Goal: Check status

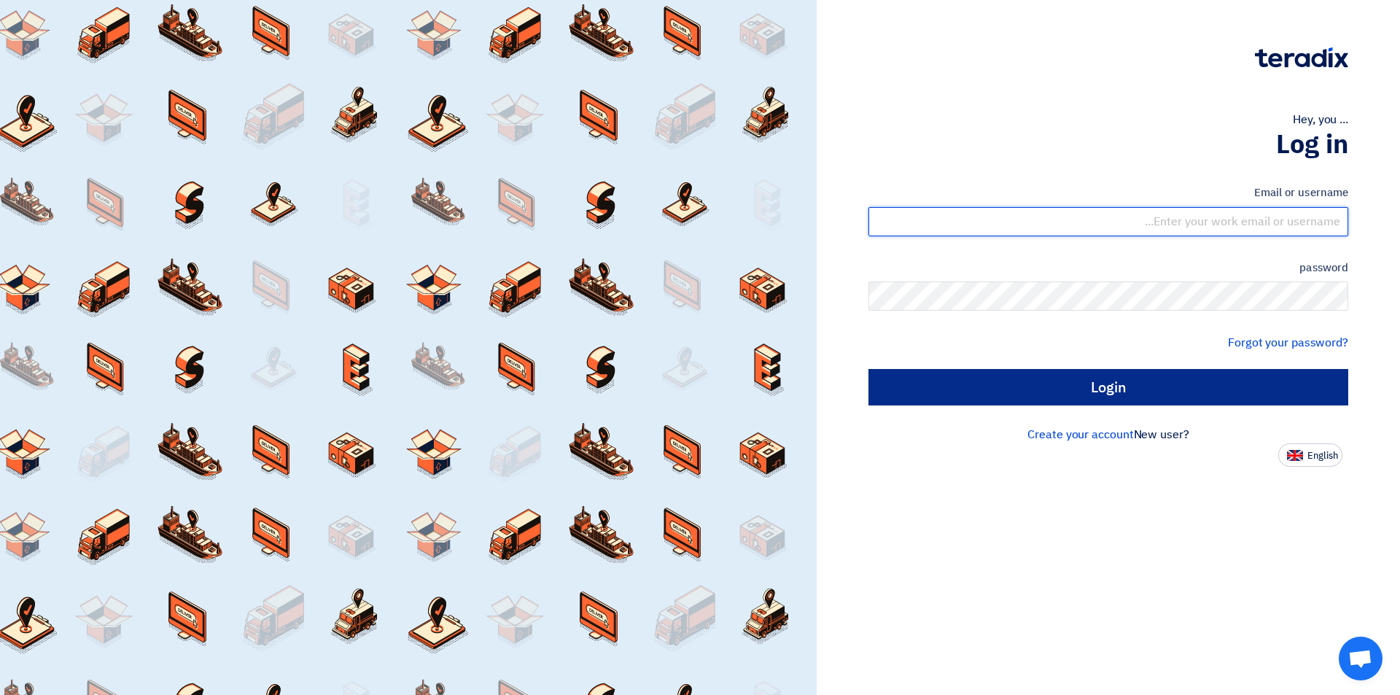
type input "[EMAIL_ADDRESS][DOMAIN_NAME]"
click at [990, 389] on input "Login" at bounding box center [1108, 387] width 480 height 36
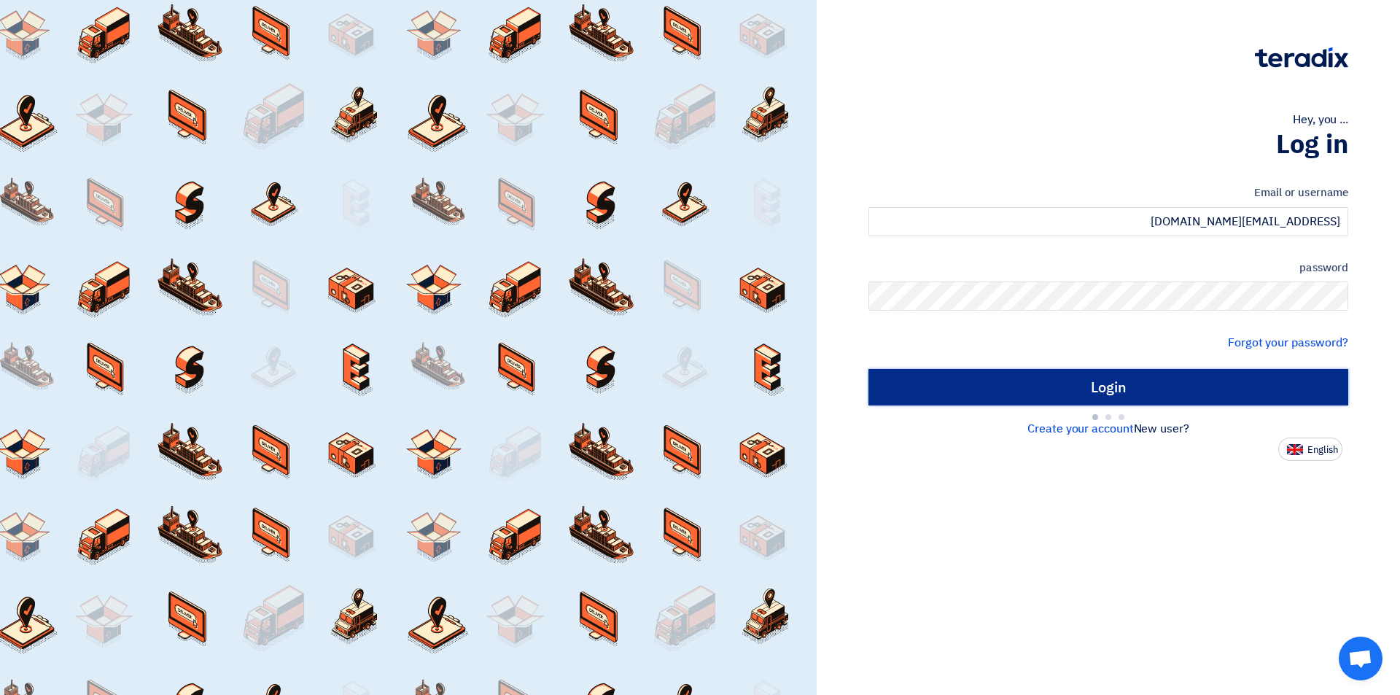
type input "Sign in"
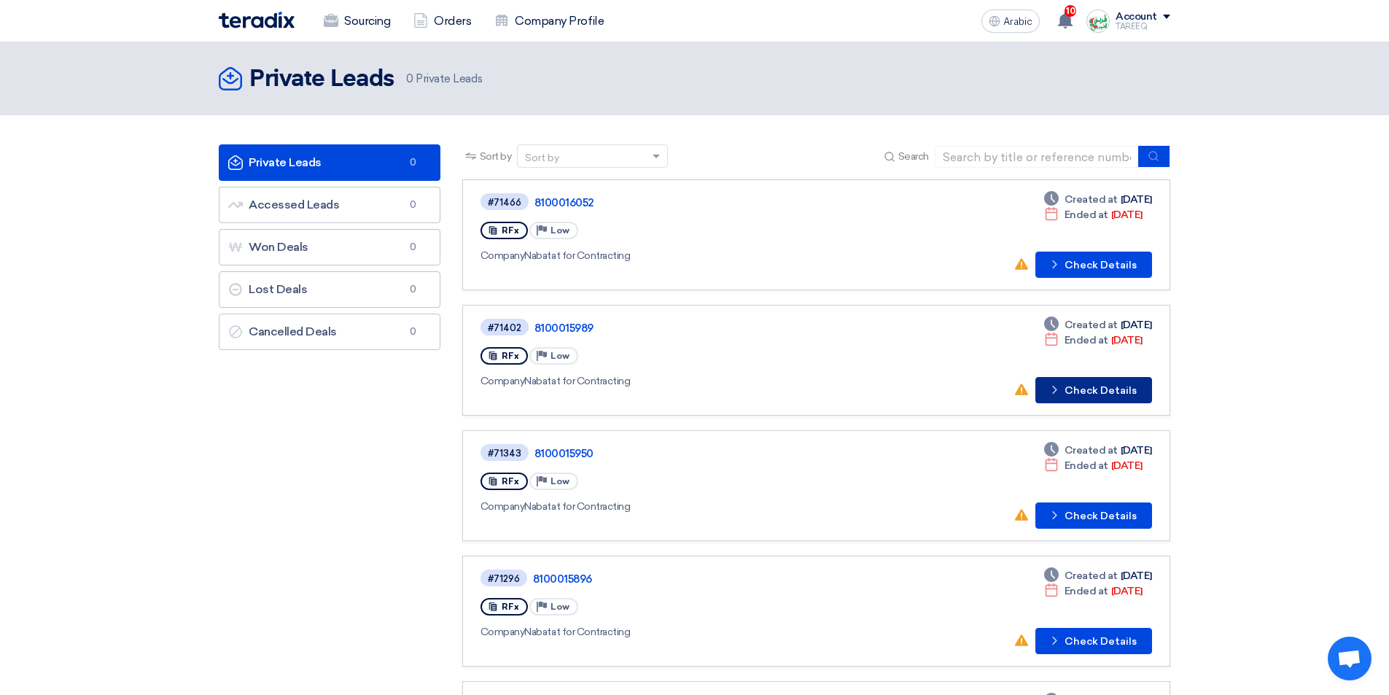
click at [1083, 378] on button "Check details Check Details" at bounding box center [1093, 390] width 117 height 26
